Goal: Task Accomplishment & Management: Complete application form

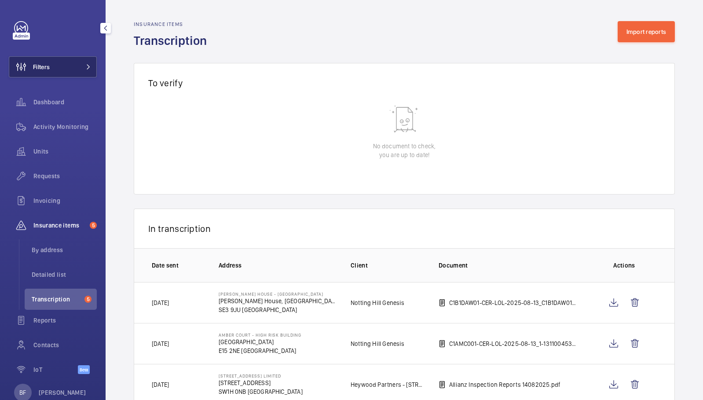
click at [65, 64] on button "Filters" at bounding box center [53, 66] width 88 height 21
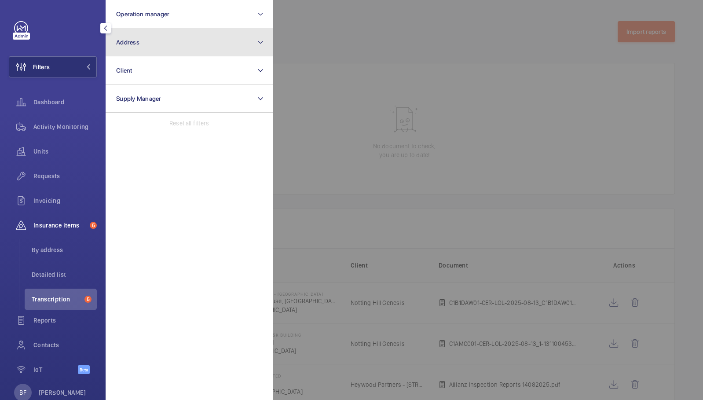
click at [176, 42] on button "Address" at bounding box center [189, 42] width 167 height 28
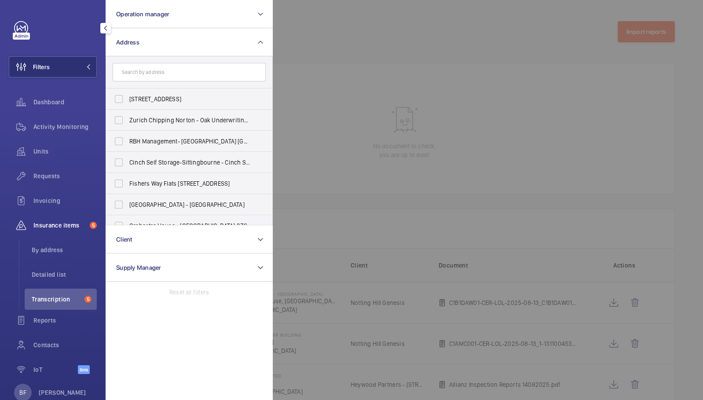
click at [183, 69] on input "text" at bounding box center [189, 72] width 153 height 18
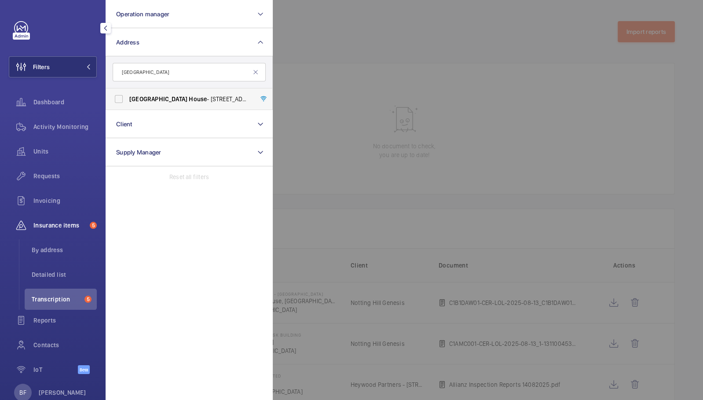
type input "salisbury house"
click at [181, 96] on span "Salisbury House - 29 Finsbury Circus, LONDON EC2M 5QQ" at bounding box center [189, 99] width 121 height 9
click at [128, 96] on input "Salisbury House - 29 Finsbury Circus, LONDON EC2M 5QQ" at bounding box center [119, 99] width 18 height 18
checkbox input "true"
click at [350, 66] on div at bounding box center [624, 200] width 703 height 400
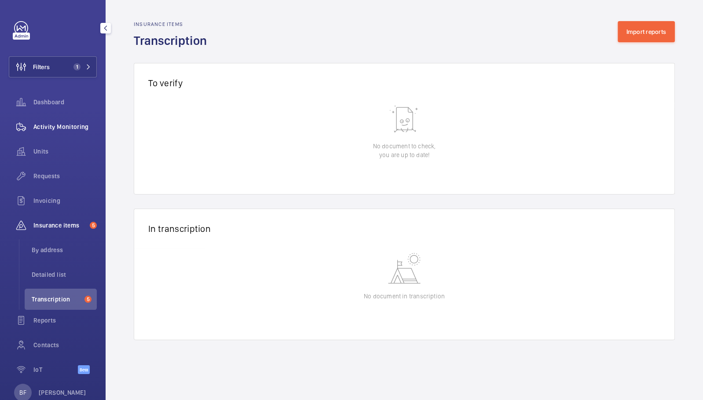
click at [69, 121] on div "Activity Monitoring" at bounding box center [53, 126] width 88 height 21
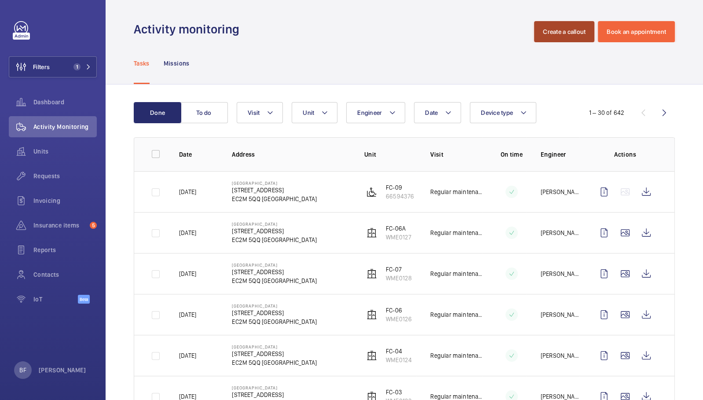
click at [564, 31] on button "Create a callout" at bounding box center [564, 31] width 60 height 21
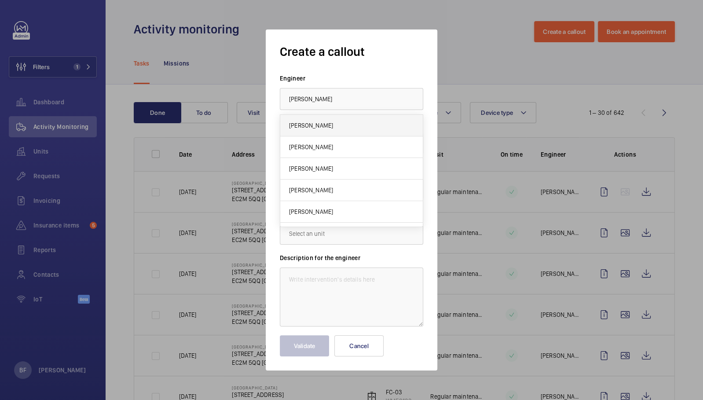
click at [334, 129] on mat-option "[PERSON_NAME]" at bounding box center [351, 126] width 142 height 22
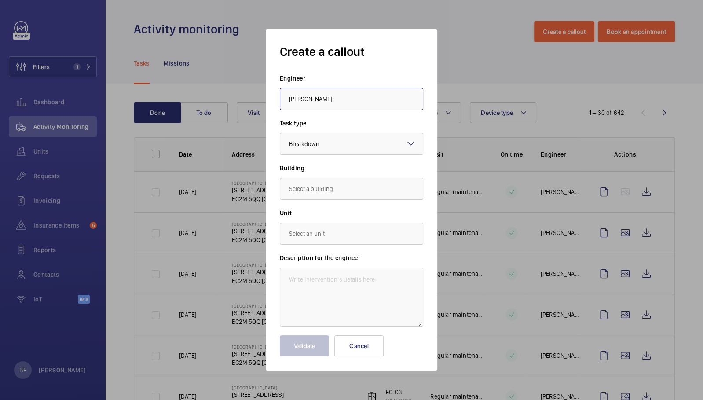
type input "[PERSON_NAME]"
click at [299, 187] on input "text" at bounding box center [351, 189] width 143 height 22
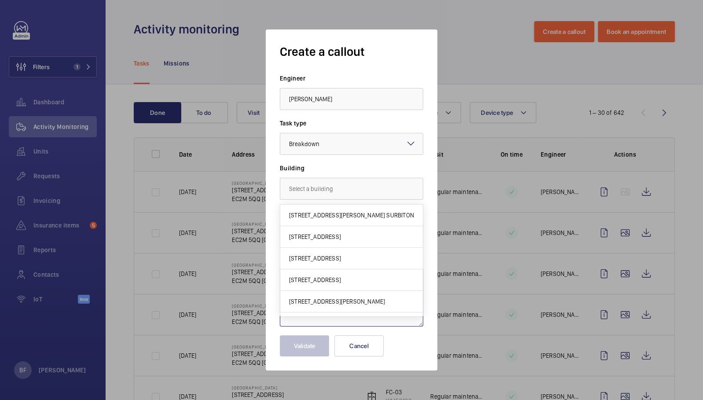
click at [394, 323] on textarea at bounding box center [351, 296] width 143 height 59
paste textarea "Job #349434 details Summary Watch lift 6 stuck on 4th floor Description Door cl…"
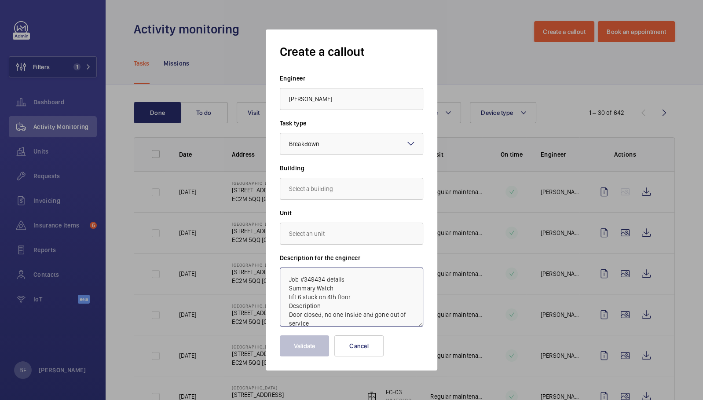
scroll to position [1, 0]
drag, startPoint x: 287, startPoint y: 296, endPoint x: 324, endPoint y: 280, distance: 40.5
click at [324, 280] on textarea "Job #349434 details Summary Watch lift 6 stuck on 4th floor Description Door cl…" at bounding box center [351, 296] width 143 height 59
click at [392, 281] on textarea "Job #349434 - Lift 6 stuck on 4th floor Description Door closed, no one inside …" at bounding box center [351, 296] width 143 height 59
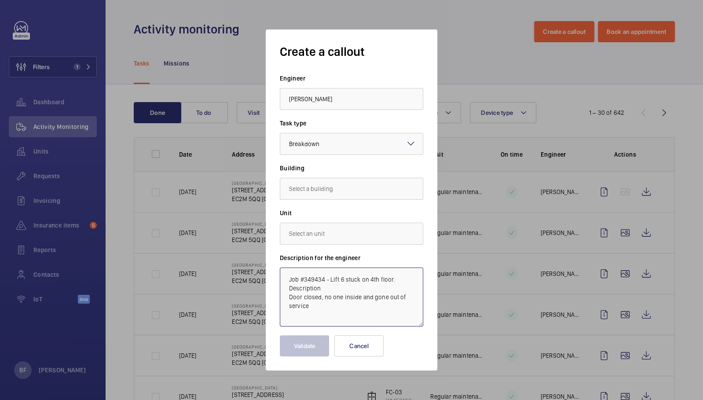
drag, startPoint x: 321, startPoint y: 289, endPoint x: 287, endPoint y: 288, distance: 33.9
click at [287, 288] on textarea "Job #349434 - Lift 6 stuck on 4th floor. Description Door closed, no one inside…" at bounding box center [351, 296] width 143 height 59
click at [287, 286] on textarea "Job #349434 - Lift 6 stuck on 4th floor. Door closed, no one inside and gone ou…" at bounding box center [351, 296] width 143 height 59
click at [372, 304] on textarea "Job #349434 - Lift 6 stuck on 4th floor. Door closed, no one inside and gone ou…" at bounding box center [351, 296] width 143 height 59
type textarea "Job #349434 - Lift 6 stuck on 4th floor. Door closed, no one inside and gone ou…"
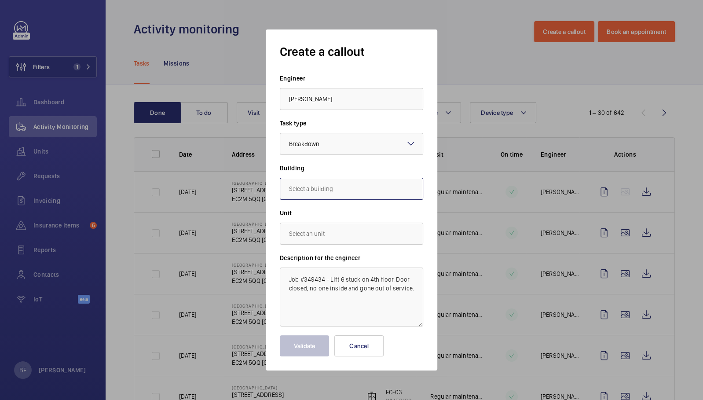
click at [324, 194] on input "text" at bounding box center [351, 189] width 143 height 22
click at [333, 213] on span "[STREET_ADDRESS]" at bounding box center [315, 215] width 52 height 9
click at [316, 194] on input "[STREET_ADDRESS]" at bounding box center [351, 189] width 143 height 22
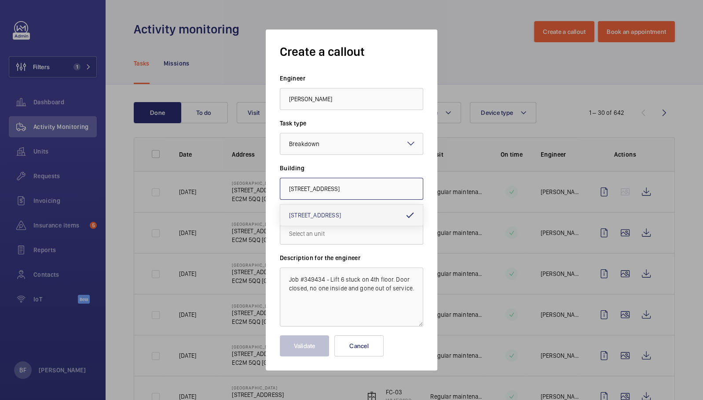
paste input "EC2M 5QQ"
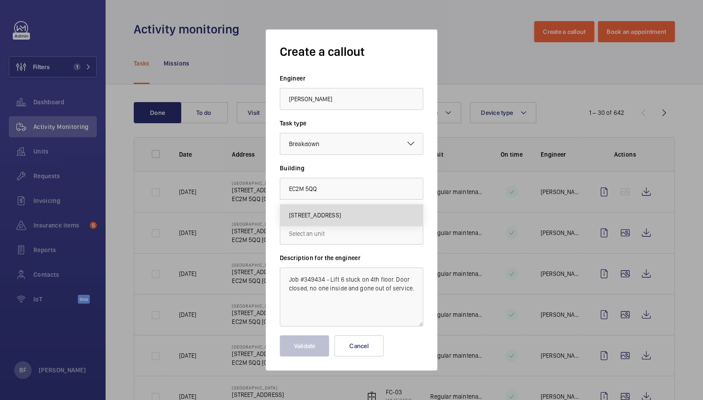
click at [346, 222] on mat-option "[STREET_ADDRESS]" at bounding box center [351, 214] width 142 height 21
type input "[STREET_ADDRESS]"
click at [349, 230] on input "text" at bounding box center [351, 234] width 143 height 22
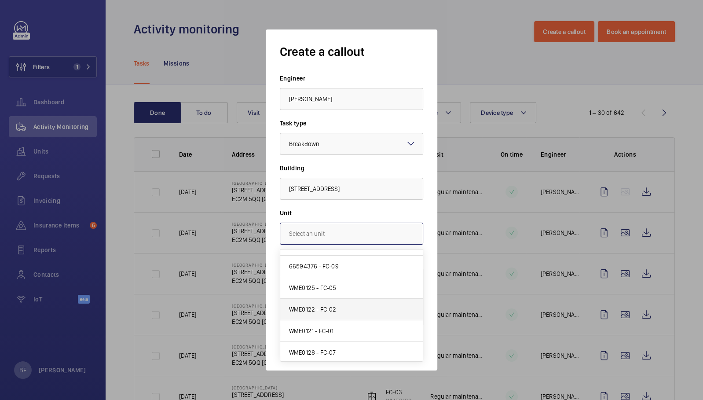
scroll to position [101, 0]
click at [336, 356] on mat-option "WME0126 - FC-06" at bounding box center [351, 352] width 142 height 21
type input "WME0126 - FC-06"
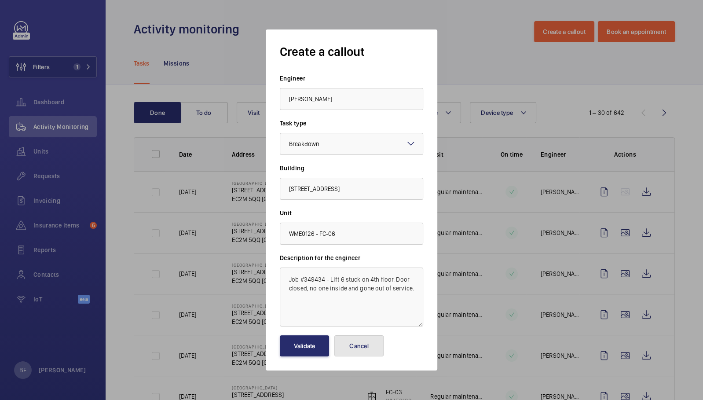
click at [336, 356] on button "Cancel" at bounding box center [358, 345] width 49 height 21
click at [567, 28] on button "Create a callout" at bounding box center [564, 31] width 60 height 21
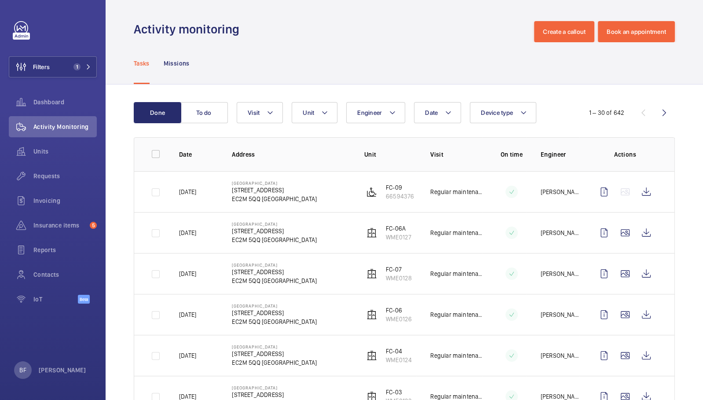
click at [557, 36] on div at bounding box center [351, 200] width 703 height 400
click at [528, 51] on div "Tasks Missions" at bounding box center [404, 63] width 541 height 42
click at [369, 89] on div "Create a callout Engineer Task type Select a task type × Breakdown × Building U…" at bounding box center [351, 200] width 115 height 250
click at [344, 98] on div "Create a callout Engineer Task type Select a task type × Breakdown × Building U…" at bounding box center [351, 200] width 115 height 250
click at [356, 349] on div "Create a callout Engineer Task type Select a task type × Breakdown × Building U…" at bounding box center [352, 199] width 172 height 341
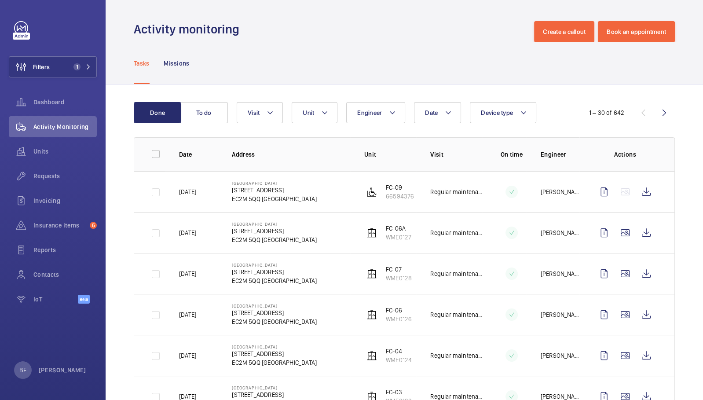
click at [351, 340] on div "Create a callout Engineer Task type Select a task type × Breakdown × Building U…" at bounding box center [352, 199] width 172 height 341
click at [85, 69] on span "1" at bounding box center [80, 66] width 21 height 7
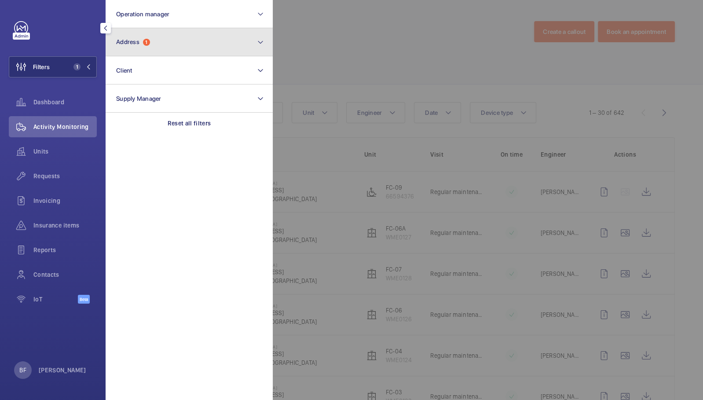
click at [164, 46] on button "Address 1" at bounding box center [189, 42] width 167 height 28
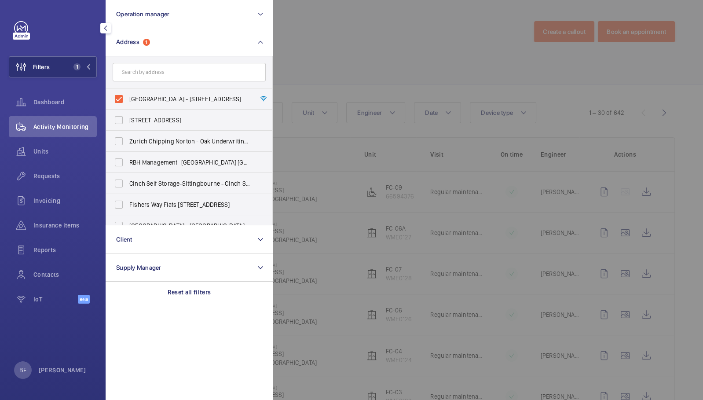
click at [341, 44] on div at bounding box center [624, 200] width 703 height 400
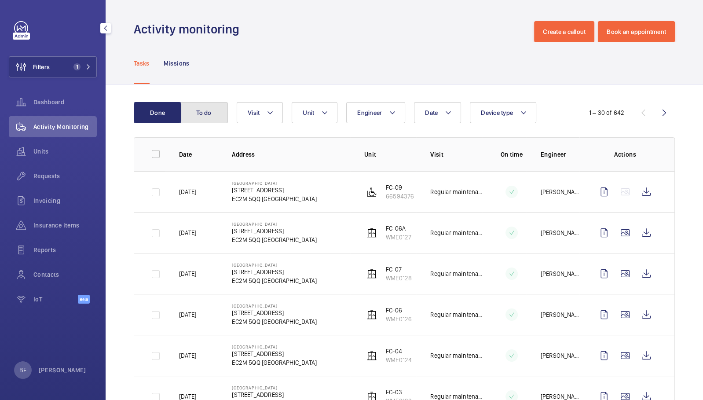
click at [205, 114] on button "To do" at bounding box center [203, 112] width 47 height 21
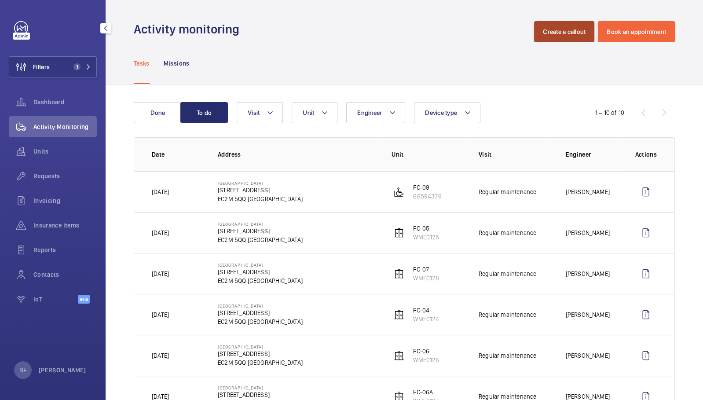
click at [562, 29] on button "Create a callout" at bounding box center [564, 31] width 60 height 21
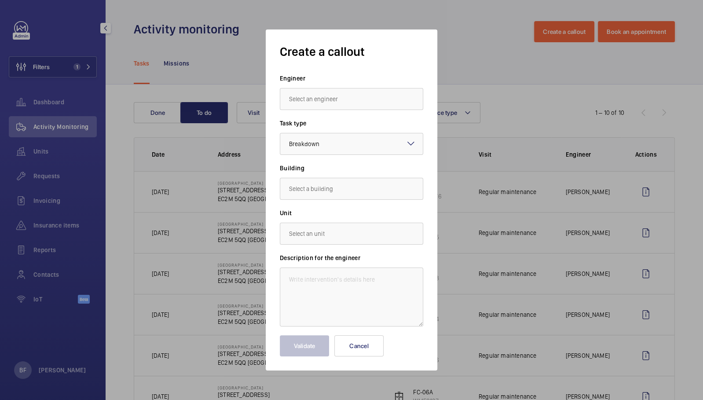
click at [315, 106] on input "text" at bounding box center [351, 99] width 143 height 22
type input "b"
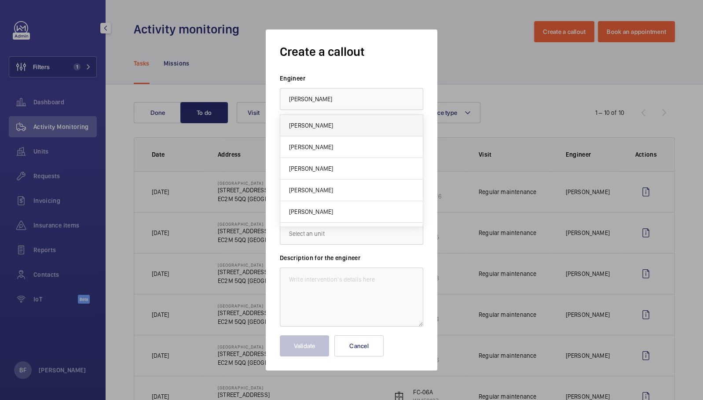
click at [321, 130] on mat-option "[PERSON_NAME]" at bounding box center [351, 126] width 142 height 22
type input "[PERSON_NAME]"
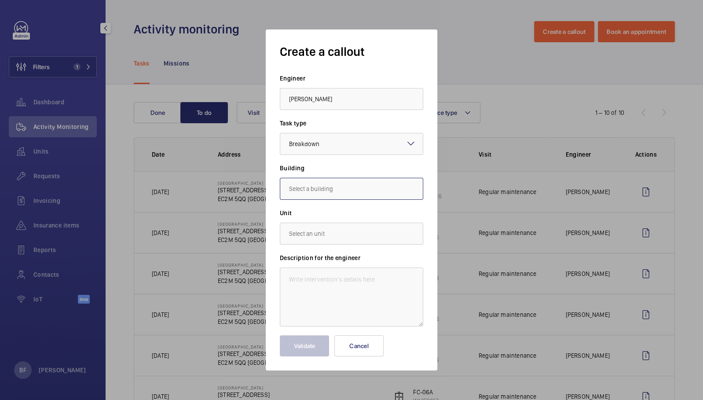
click at [328, 198] on input "text" at bounding box center [351, 189] width 143 height 22
paste input "EC2M 5QQ"
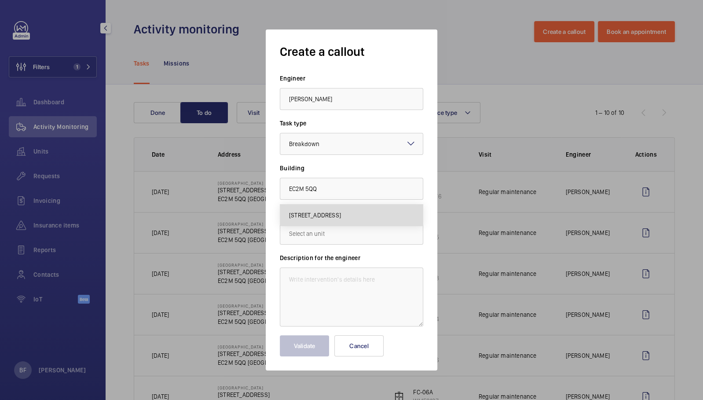
click at [331, 211] on span "[STREET_ADDRESS]" at bounding box center [315, 215] width 52 height 9
type input "[STREET_ADDRESS]"
click at [334, 233] on input "text" at bounding box center [351, 234] width 143 height 22
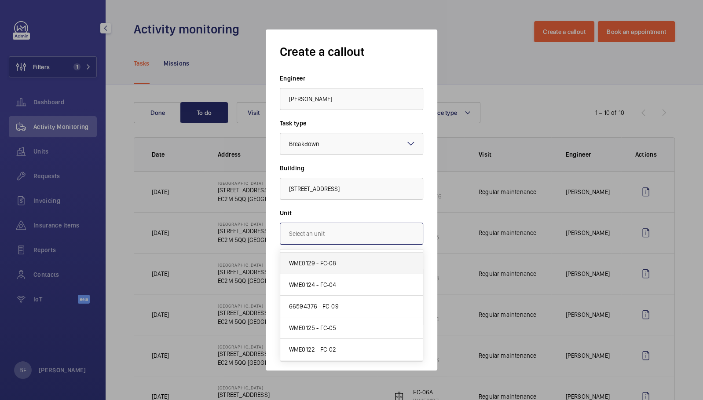
scroll to position [101, 0]
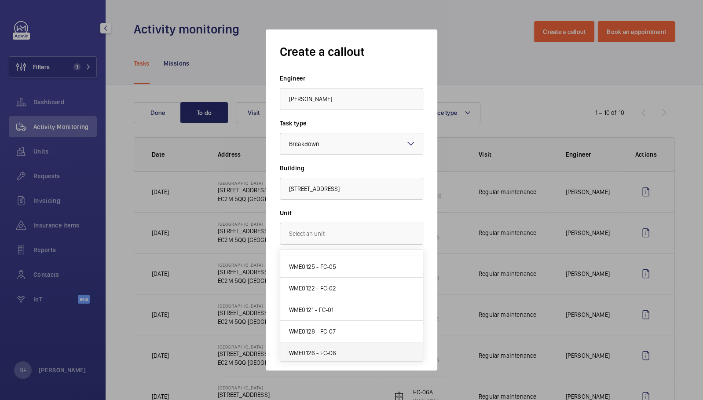
click at [341, 353] on mat-option "WME0126 - FC-06" at bounding box center [351, 352] width 142 height 21
type input "WME0126 - FC-06"
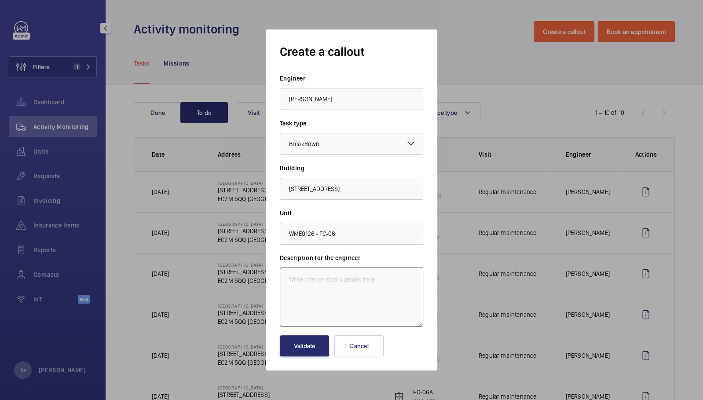
click at [326, 292] on textarea at bounding box center [351, 296] width 143 height 59
click at [329, 277] on textarea at bounding box center [351, 296] width 143 height 59
paste textarea "Job #349434 details Summary Watch lift 6 stuck on 4th floor Description Door cl…"
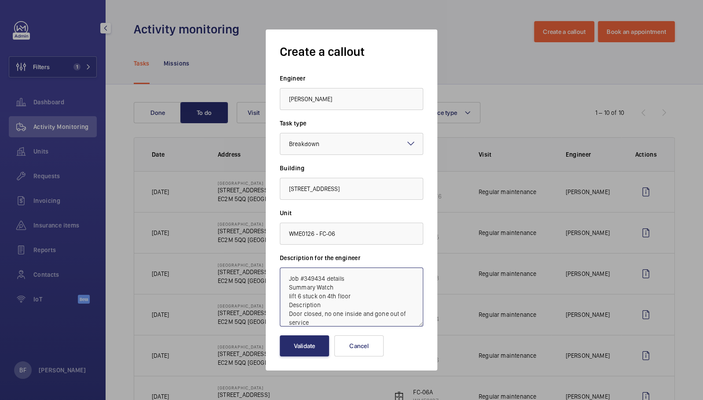
drag, startPoint x: 287, startPoint y: 296, endPoint x: 323, endPoint y: 280, distance: 39.7
click at [324, 280] on textarea "Job #349434 details Summary Watch lift 6 stuck on 4th floor Description Door cl…" at bounding box center [351, 296] width 143 height 59
click at [321, 289] on textarea "Job #349434 - Lift 6 stuck on 4th floor Description Door closed, no one inside …" at bounding box center [351, 296] width 143 height 59
drag, startPoint x: 319, startPoint y: 288, endPoint x: 284, endPoint y: 288, distance: 35.2
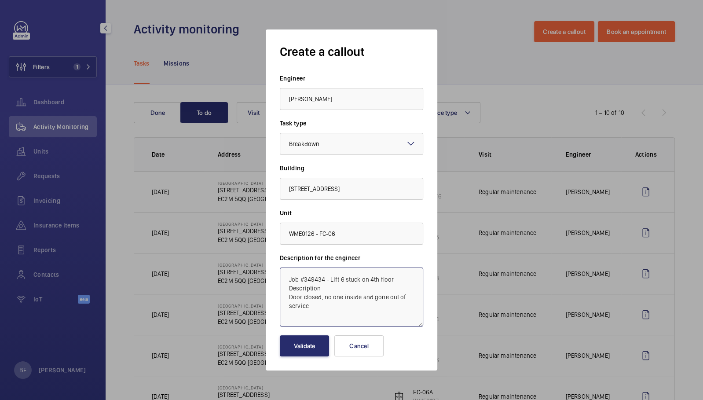
click at [284, 288] on textarea "Job #349434 - Lift 6 stuck on 4th floor Description Door closed, no one inside …" at bounding box center [351, 296] width 143 height 59
click at [334, 304] on textarea "Job #349434 - Lift 6 stuck on the 4th floor. Door closed, no one inside and gon…" at bounding box center [351, 296] width 143 height 59
paste textarea "P4 - Attendance in Normal Working Hours - Attend [DATE]"
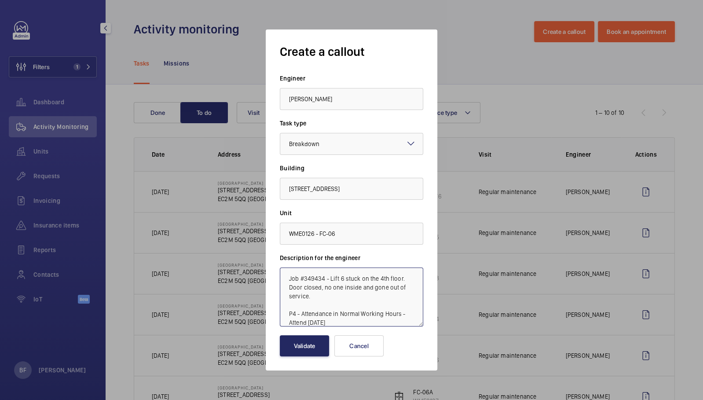
type textarea "Job #349434 - Lift 6 stuck on the 4th floor. Door closed, no one inside and gon…"
click at [310, 351] on button "Validate" at bounding box center [304, 345] width 49 height 21
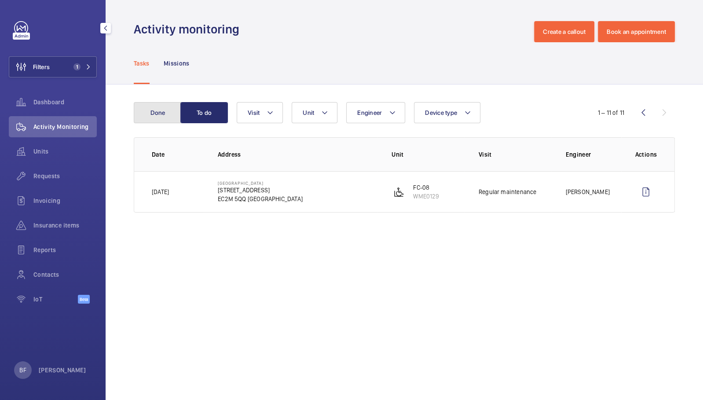
click at [161, 103] on button "Done" at bounding box center [157, 112] width 47 height 21
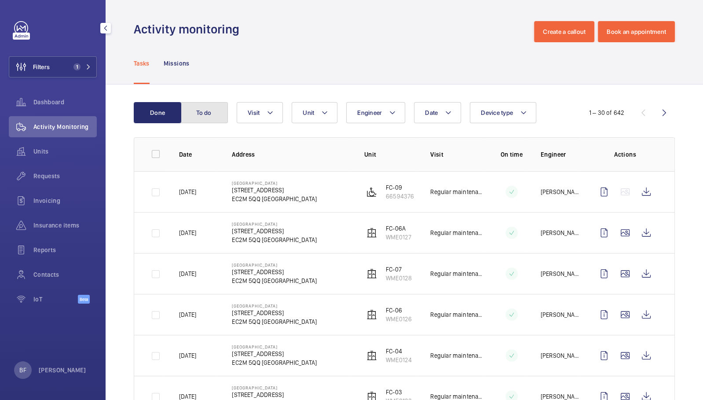
click at [197, 117] on button "To do" at bounding box center [203, 112] width 47 height 21
